Goal: Task Accomplishment & Management: Manage account settings

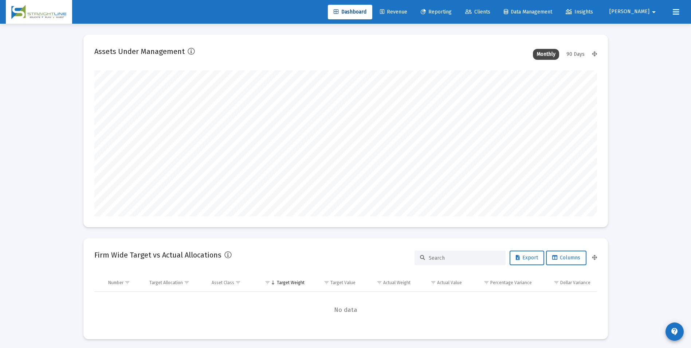
scroll to position [146, 271]
click at [413, 17] on link "Revenue" at bounding box center [393, 12] width 39 height 15
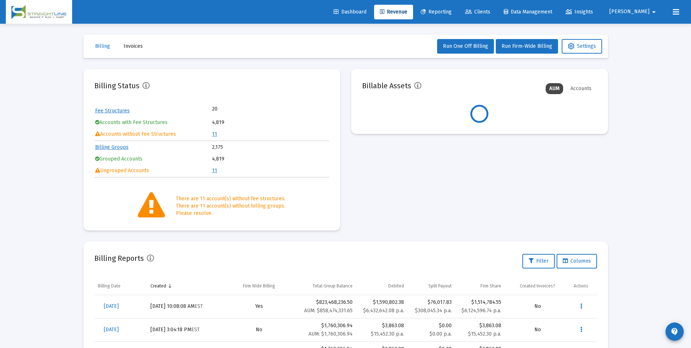
click at [216, 134] on link "11" at bounding box center [214, 134] width 5 height 6
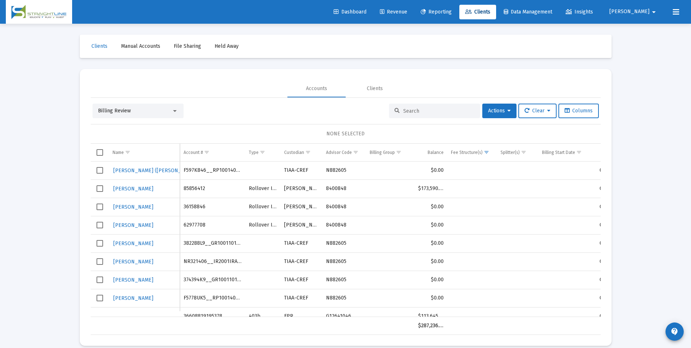
click at [151, 103] on div "Billing Review" at bounding box center [138, 110] width 91 height 15
click at [148, 112] on div "Billing Review" at bounding box center [135, 110] width 74 height 7
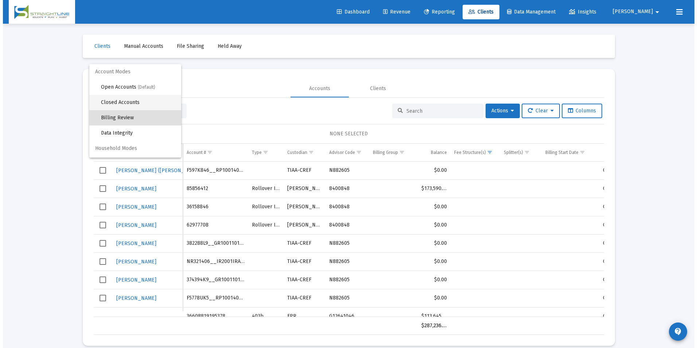
scroll to position [7, 0]
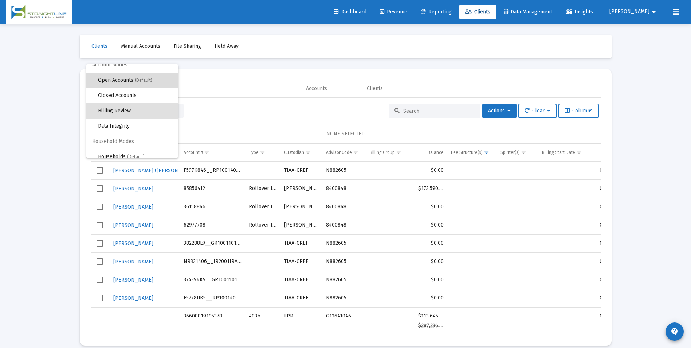
click at [141, 81] on span "(Default)" at bounding box center [143, 80] width 17 height 5
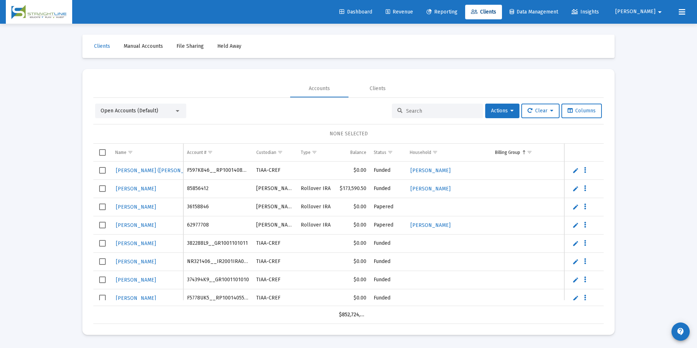
click at [458, 107] on div at bounding box center [437, 110] width 91 height 15
click at [450, 111] on input at bounding box center [441, 111] width 71 height 6
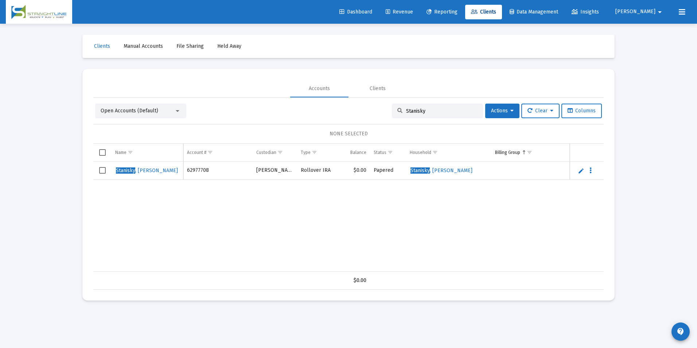
type input "Stanisky"
click at [499, 114] on button "Actions" at bounding box center [502, 110] width 34 height 15
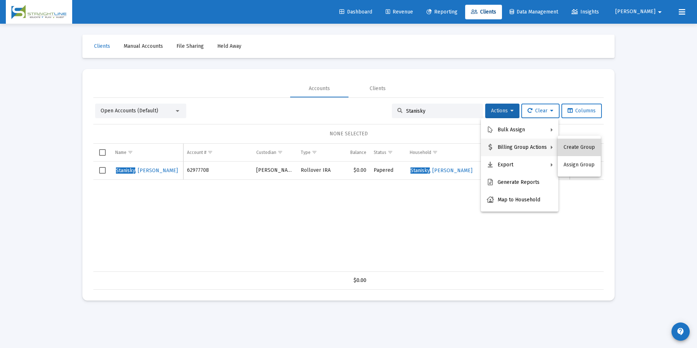
click at [593, 150] on button "Create Group" at bounding box center [578, 146] width 43 height 17
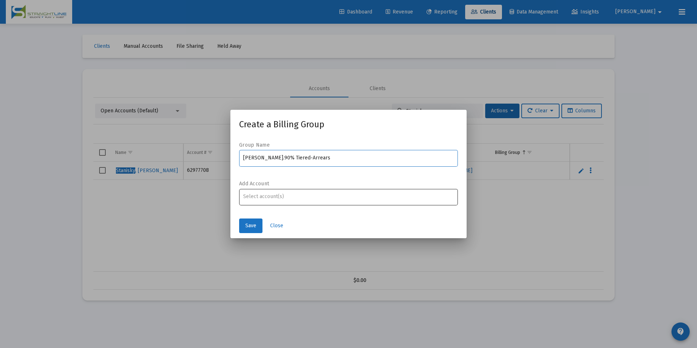
type input "[PERSON_NAME].90% Tiered-Arrears"
click at [404, 198] on input "Assignment Selection" at bounding box center [348, 196] width 211 height 6
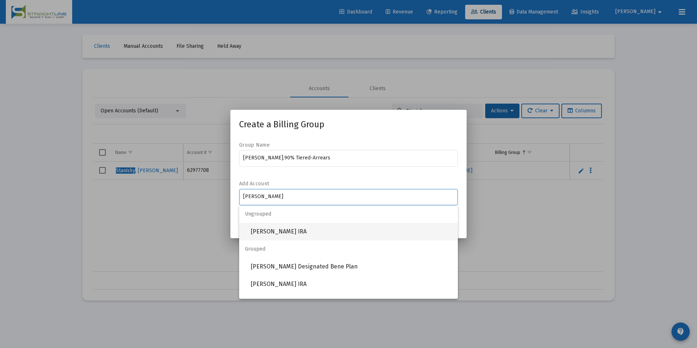
type input "[PERSON_NAME]"
click at [355, 234] on span "[PERSON_NAME] IRA" at bounding box center [351, 231] width 201 height 17
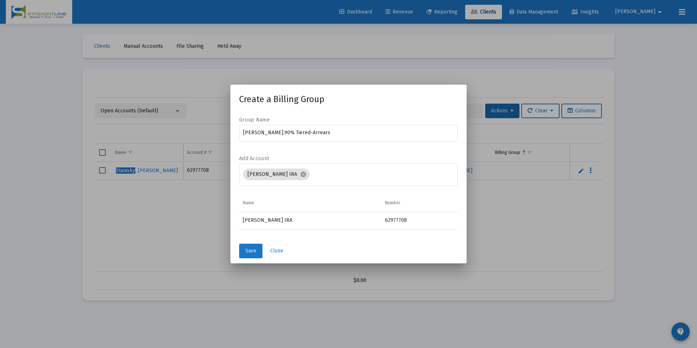
click at [249, 252] on span "Save" at bounding box center [250, 250] width 11 height 6
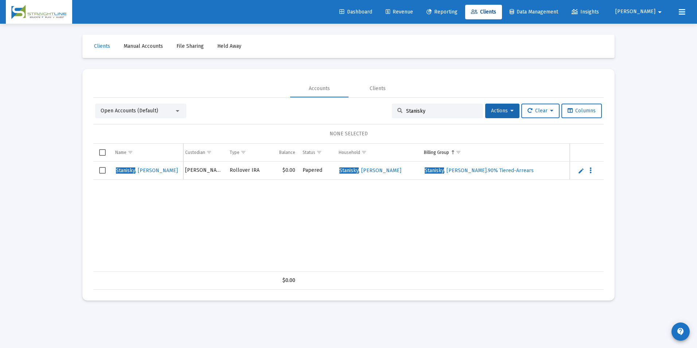
scroll to position [0, 184]
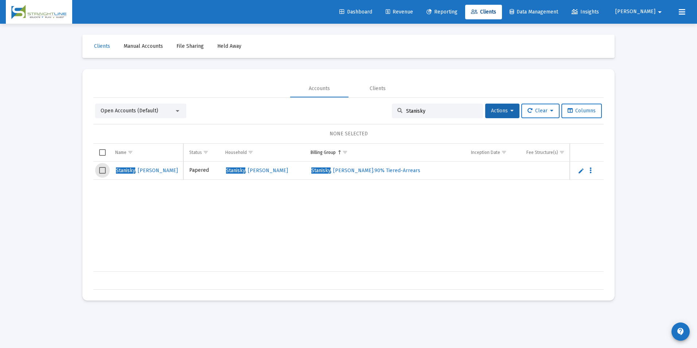
click at [102, 168] on span "Select row" at bounding box center [102, 170] width 7 height 7
click at [488, 106] on button "Actions" at bounding box center [502, 110] width 34 height 15
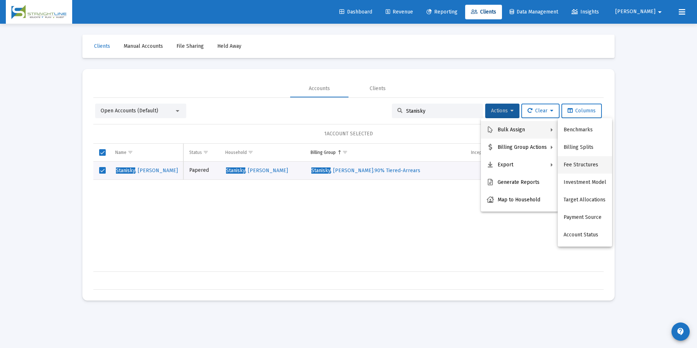
click at [578, 164] on button "Fee Structures" at bounding box center [584, 164] width 54 height 17
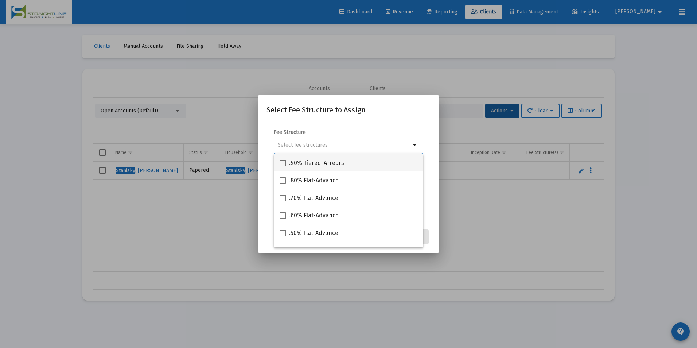
click at [349, 164] on div ".90% Tiered-Arrears" at bounding box center [348, 162] width 138 height 17
checkbox input "true"
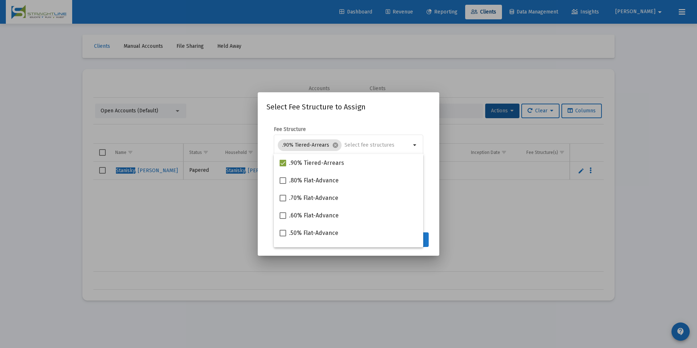
click at [427, 238] on button "Assign" at bounding box center [415, 239] width 27 height 15
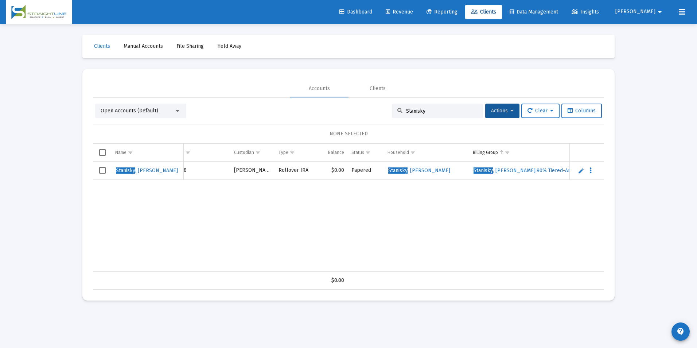
scroll to position [0, 0]
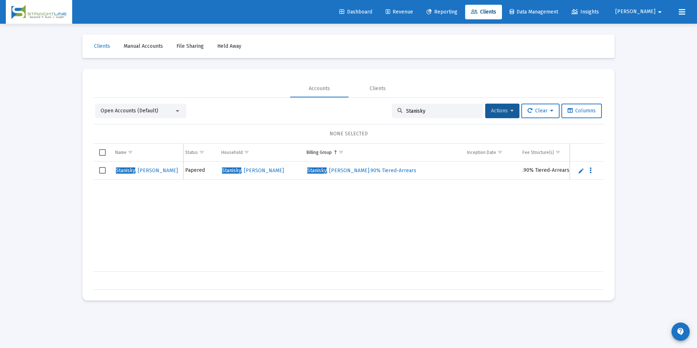
drag, startPoint x: 443, startPoint y: 110, endPoint x: 348, endPoint y: 93, distance: 96.7
click at [348, 93] on mat-tab-group "Accounts Clients Open Accounts (Default) Stanisky Actions Clear Columns NONE SE…" at bounding box center [348, 185] width 510 height 210
click at [496, 13] on span "Clients" at bounding box center [483, 12] width 25 height 6
click at [496, 14] on span "Clients" at bounding box center [483, 12] width 25 height 6
click at [419, 14] on link "Revenue" at bounding box center [399, 12] width 39 height 15
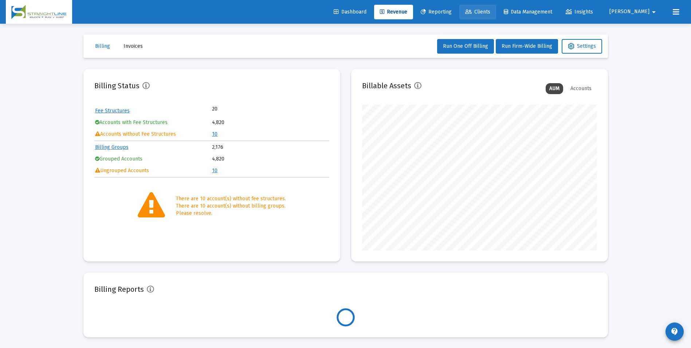
click at [490, 15] on span "Clients" at bounding box center [477, 12] width 25 height 6
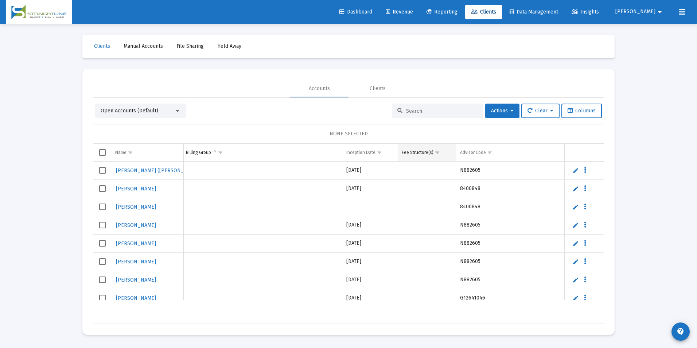
click at [436, 151] on span "Show filter options for column 'Fee Structure(s)'" at bounding box center [436, 151] width 5 height 5
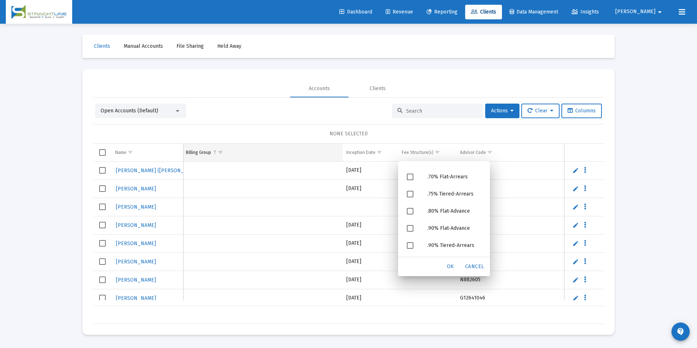
click at [221, 152] on span "Show filter options for column 'Billing Group'" at bounding box center [220, 151] width 5 height 5
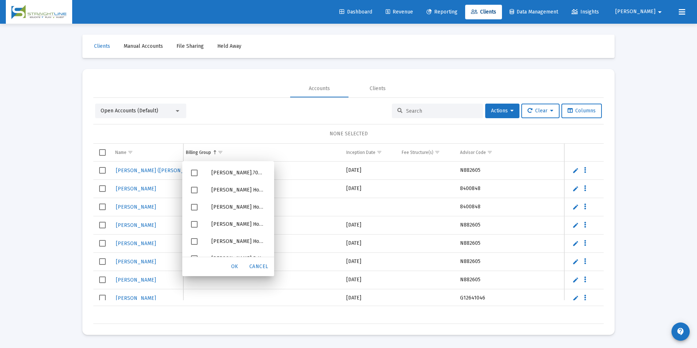
click at [331, 201] on td "Data grid" at bounding box center [262, 206] width 160 height 18
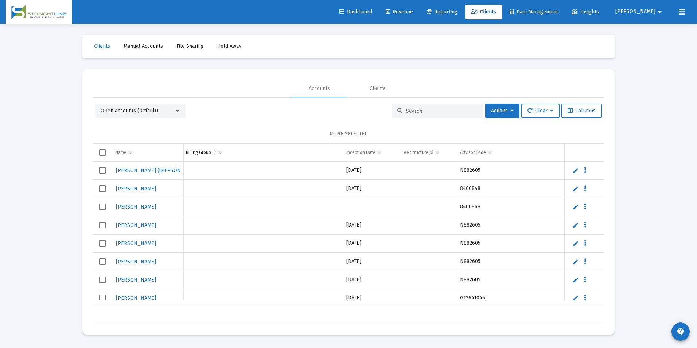
click at [443, 114] on div at bounding box center [437, 110] width 91 height 15
click at [445, 114] on input at bounding box center [441, 111] width 71 height 6
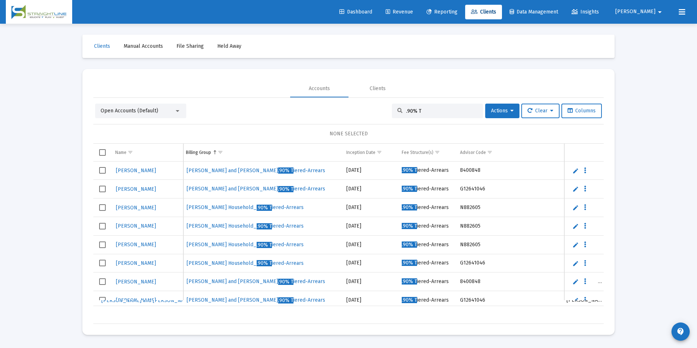
drag, startPoint x: 426, startPoint y: 111, endPoint x: 395, endPoint y: 111, distance: 31.0
click at [395, 111] on div ".90% T" at bounding box center [437, 110] width 91 height 15
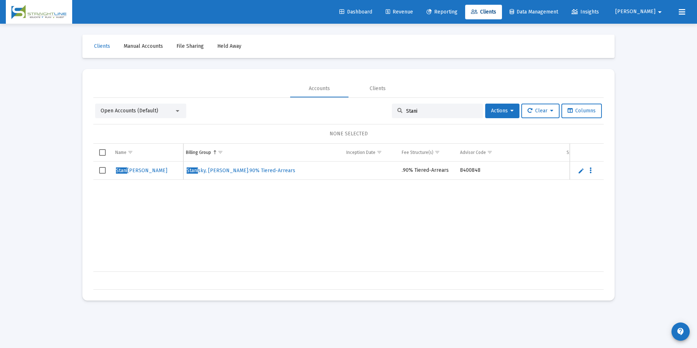
type input "Stani"
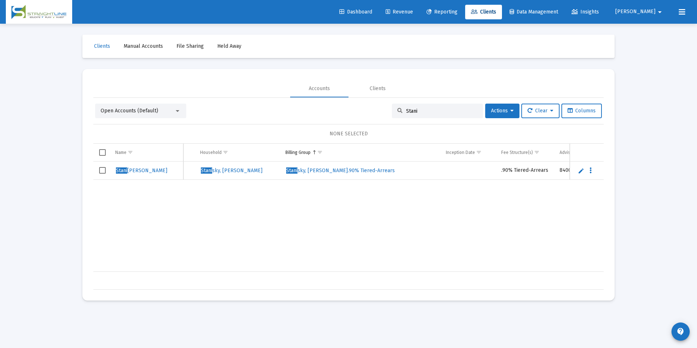
scroll to position [0, 219]
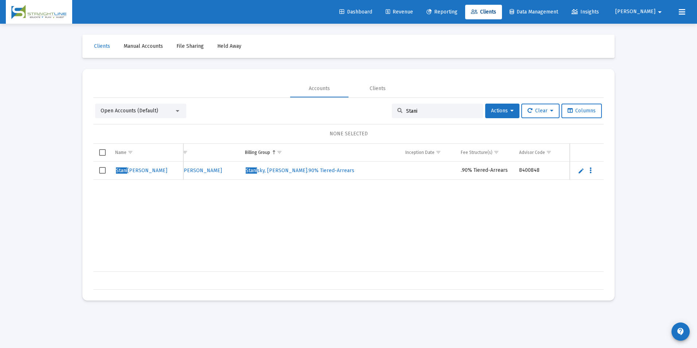
click at [419, 15] on link "Revenue" at bounding box center [399, 12] width 39 height 15
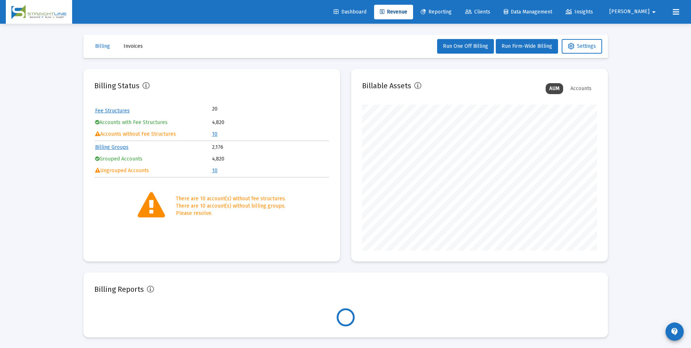
scroll to position [146, 235]
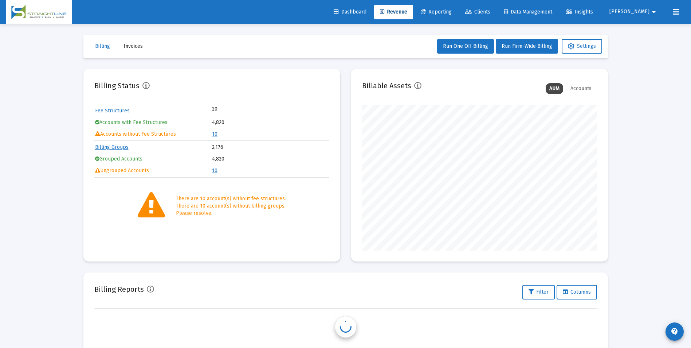
click at [213, 134] on link "10" at bounding box center [214, 134] width 5 height 6
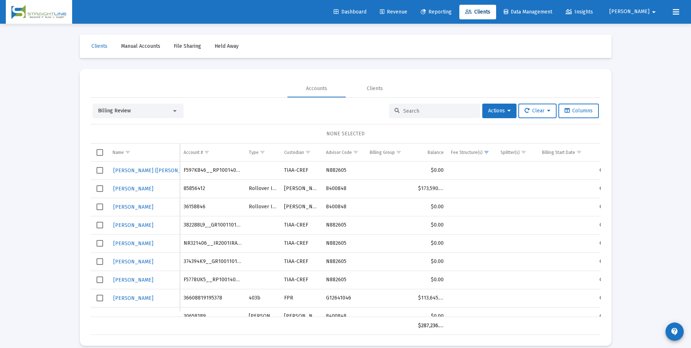
click at [173, 111] on div at bounding box center [175, 111] width 4 height 2
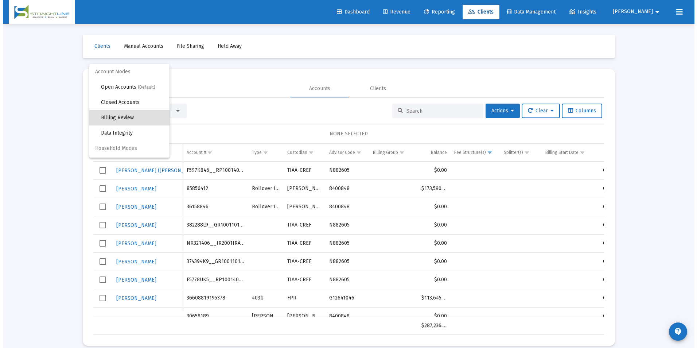
scroll to position [7, 0]
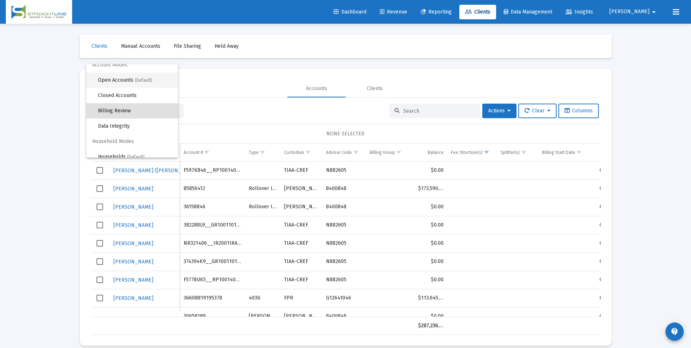
click at [151, 83] on span "Open Accounts (Default)" at bounding box center [135, 80] width 74 height 15
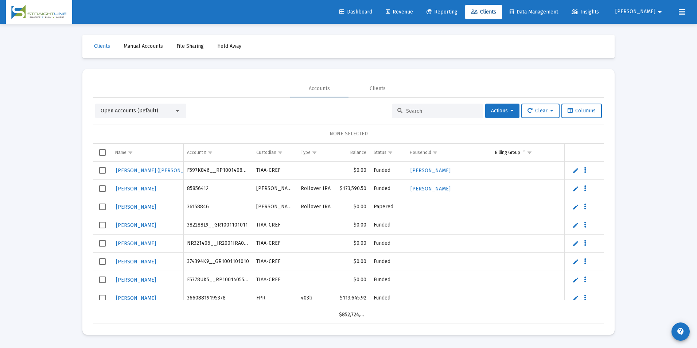
click at [410, 109] on input at bounding box center [441, 111] width 71 height 6
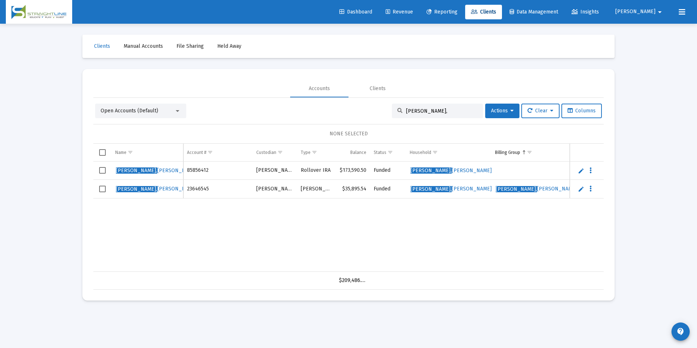
click at [436, 115] on div "[PERSON_NAME]," at bounding box center [437, 110] width 91 height 15
click at [440, 113] on input "[PERSON_NAME]," at bounding box center [441, 111] width 71 height 6
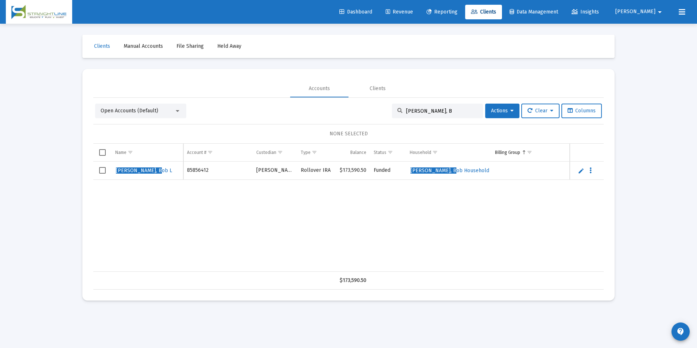
type input "[PERSON_NAME], B"
click at [201, 233] on div "[PERSON_NAME], B ob L 85856412 [PERSON_NAME] Rollover IRA $173,590.50 Funded [P…" at bounding box center [550, 216] width 915 height 110
click at [664, 231] on div "Loading... Clients Manual Accounts File Sharing Held Away Accounts Clients Open…" at bounding box center [348, 174] width 697 height 348
